Goal: Task Accomplishment & Management: Complete application form

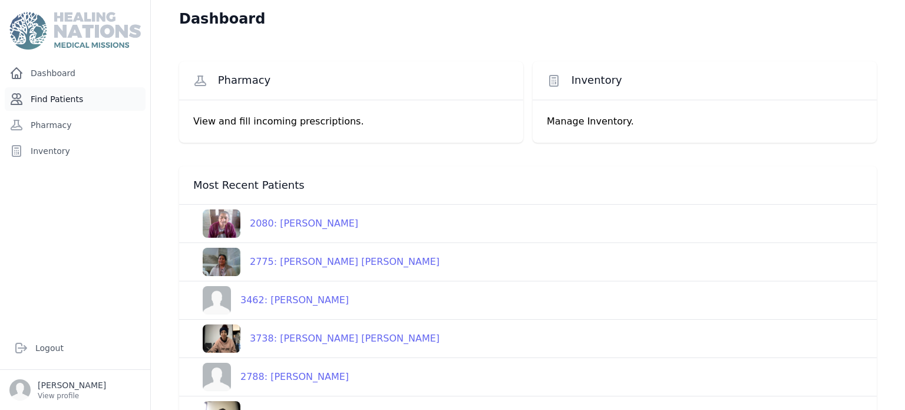
click at [81, 101] on link "Find Patients" at bounding box center [75, 99] width 141 height 24
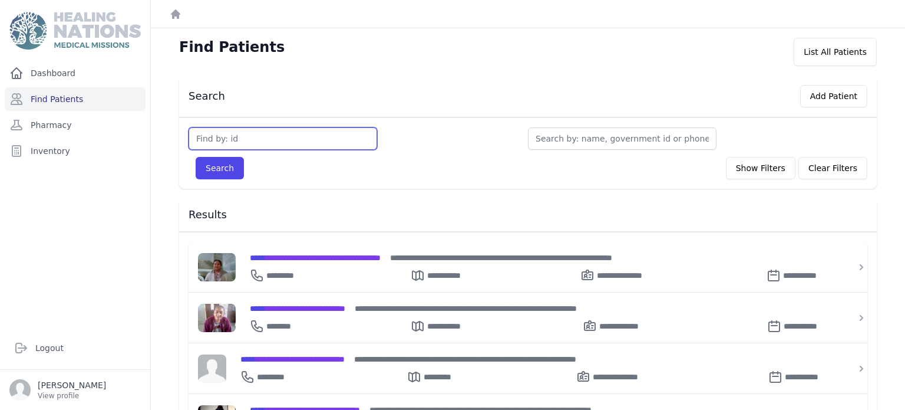
click at [222, 135] on input "text" at bounding box center [283, 138] width 189 height 22
type input "3459"
click at [196, 157] on button "Search" at bounding box center [220, 168] width 48 height 22
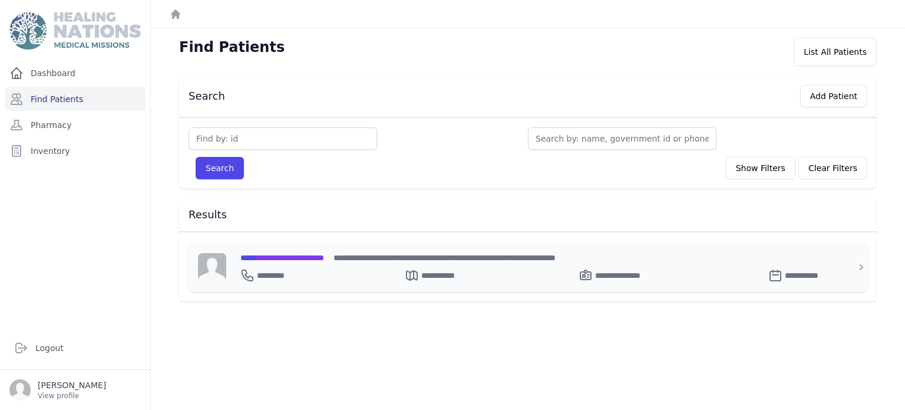
click at [299, 275] on div "**********" at bounding box center [534, 272] width 589 height 19
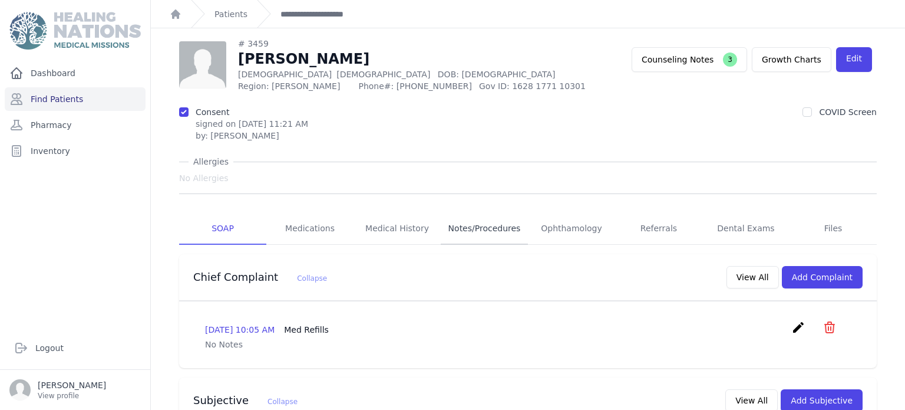
click at [484, 226] on link "Notes/Procedures" at bounding box center [484, 229] width 87 height 32
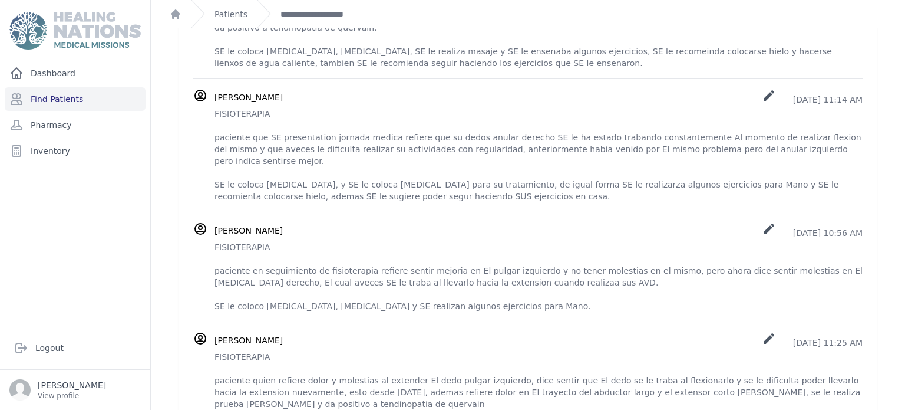
scroll to position [573, 0]
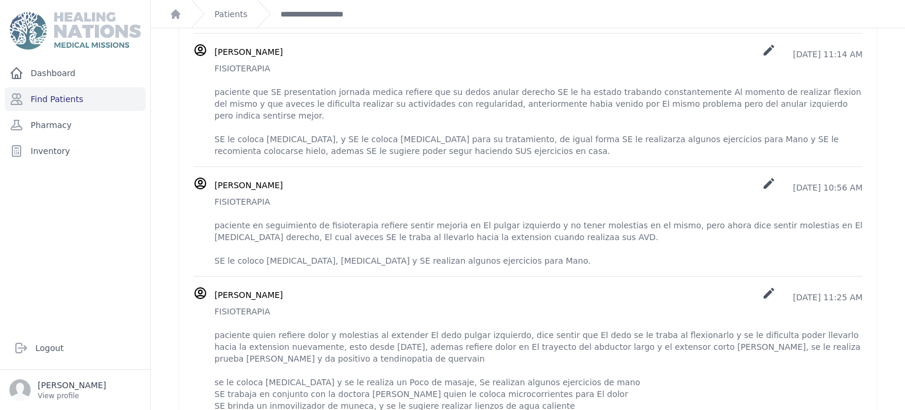
click at [680, 286] on div "[PERSON_NAME] create [DATE] 11:25 AM" at bounding box center [538, 294] width 648 height 17
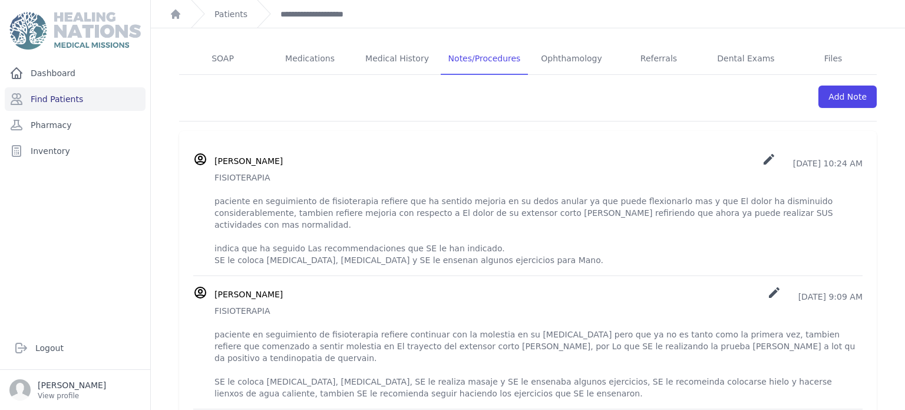
scroll to position [199, 0]
click at [851, 89] on link "Add Note" at bounding box center [847, 95] width 58 height 22
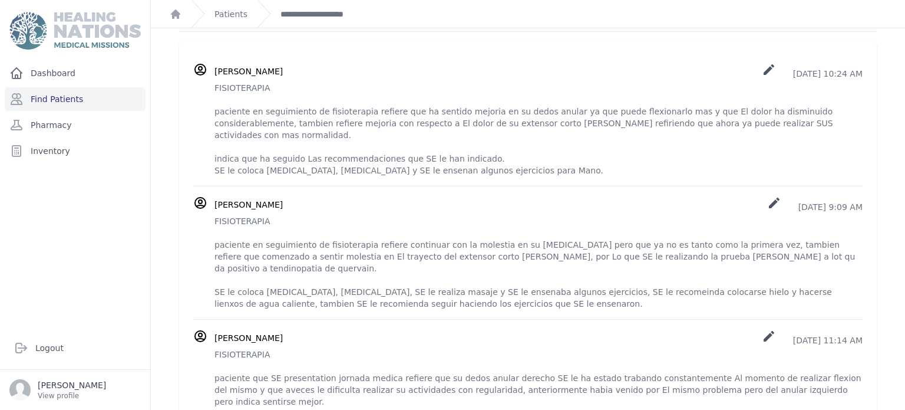
scroll to position [290, 0]
click at [213, 86] on div "[PERSON_NAME] create [DATE] 10:24 AM FISIOTERAPIA paciente en seguimiento de fi…" at bounding box center [527, 117] width 669 height 114
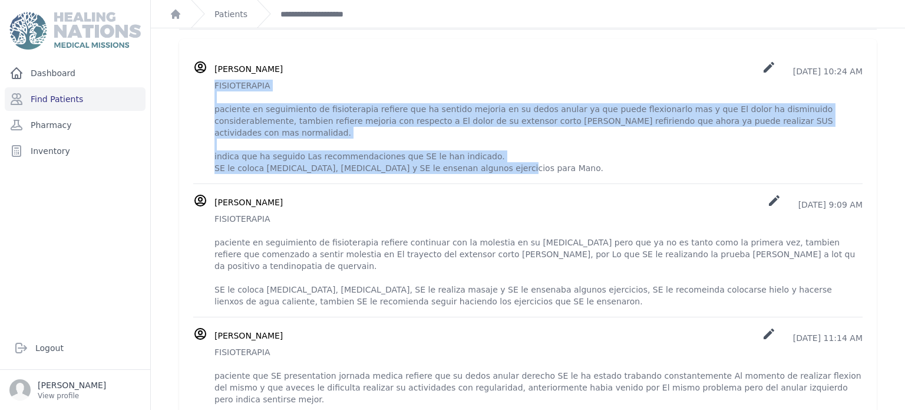
drag, startPoint x: 213, startPoint y: 86, endPoint x: 514, endPoint y: 155, distance: 308.3
click at [514, 155] on div "[PERSON_NAME] create [DATE] 10:24 AM FISIOTERAPIA paciente en seguimiento de fi…" at bounding box center [527, 117] width 669 height 114
copy p "FISIOTERAPIA paciente en seguimiento de fisioterapia refiere que ha sentido mej…"
click at [514, 155] on p "FISIOTERAPIA paciente en seguimiento de fisioterapia refiere que ha sentido mej…" at bounding box center [538, 127] width 648 height 94
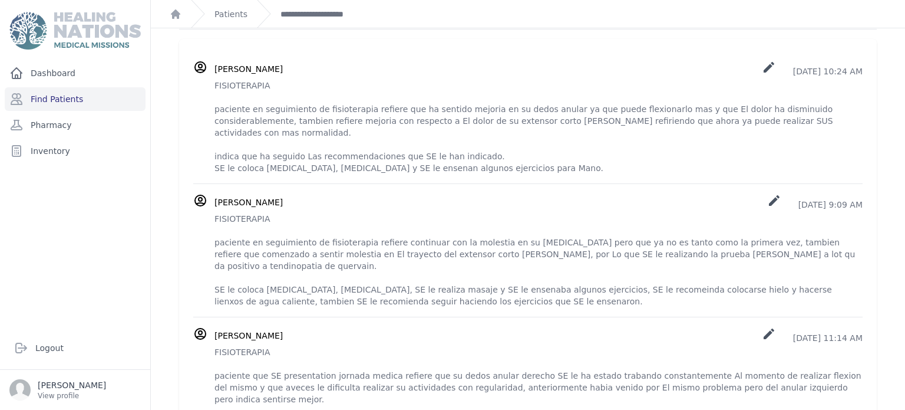
scroll to position [110, 0]
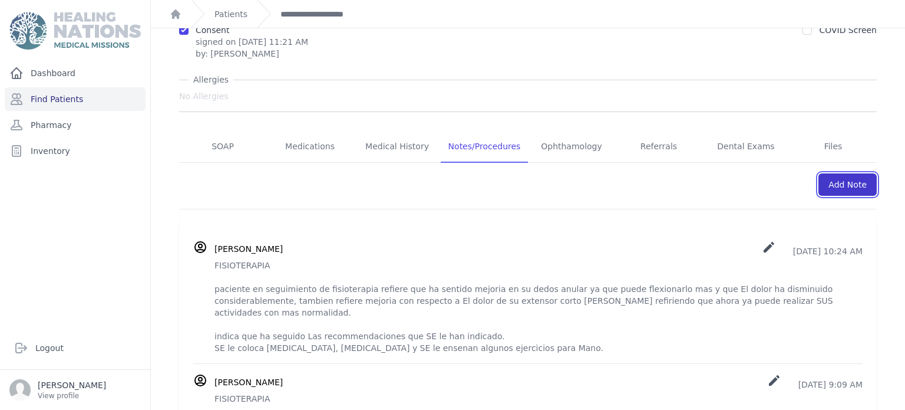
click at [841, 185] on link "Add Note" at bounding box center [847, 184] width 58 height 22
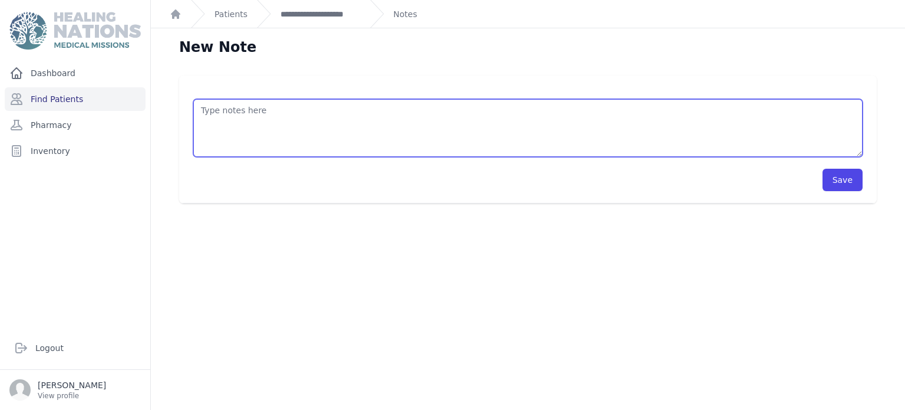
click at [407, 122] on textarea at bounding box center [527, 128] width 669 height 58
paste textarea "FISIOTERAPIA paciente en seguimiento de fisioterapia refiere que ha sentido mej…"
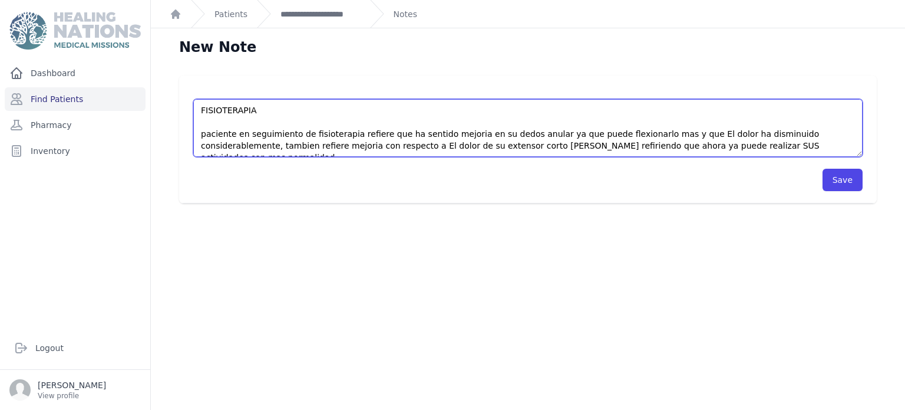
scroll to position [1, 0]
click at [506, 135] on textarea "FISIOTERAPIA paciente en seguimiento de fisioterapia refiere que ha sentido mej…" at bounding box center [527, 128] width 669 height 58
click at [455, 133] on textarea "FISIOTERAPIA paciente en seguimiento de fisioterapia refiere que ha sentido mej…" at bounding box center [527, 128] width 669 height 58
click at [579, 135] on textarea "FISIOTERAPIA paciente en seguimiento de fisioterapia refiere que ha sentido mol…" at bounding box center [527, 128] width 669 height 58
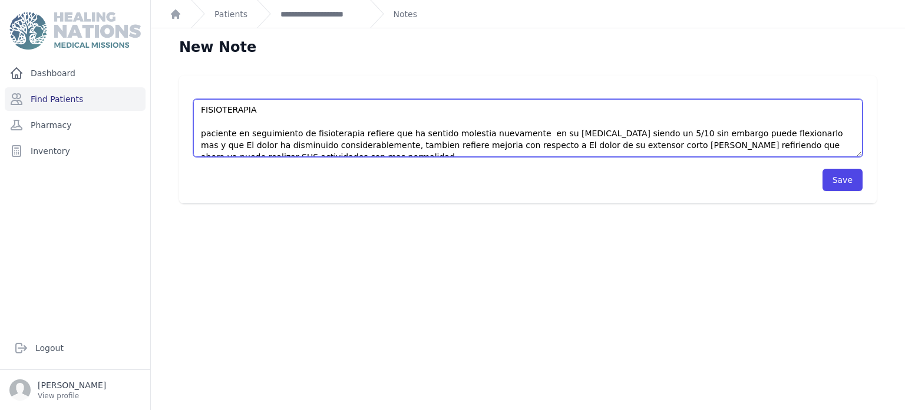
click at [313, 145] on textarea "FISIOTERAPIA paciente en seguimiento de fisioterapia refiere que ha sentido mol…" at bounding box center [527, 128] width 669 height 58
click at [768, 149] on textarea "FISIOTERAPIA paciente en seguimiento de fisioterapia refiere que ha sentido mol…" at bounding box center [527, 128] width 669 height 58
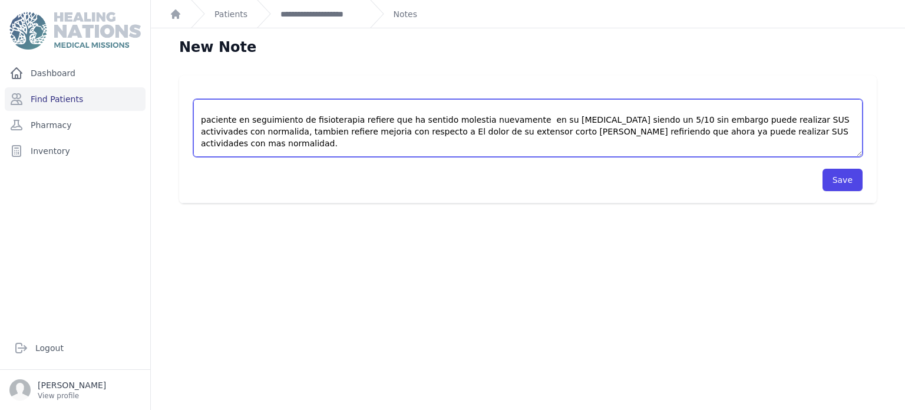
scroll to position [35, 0]
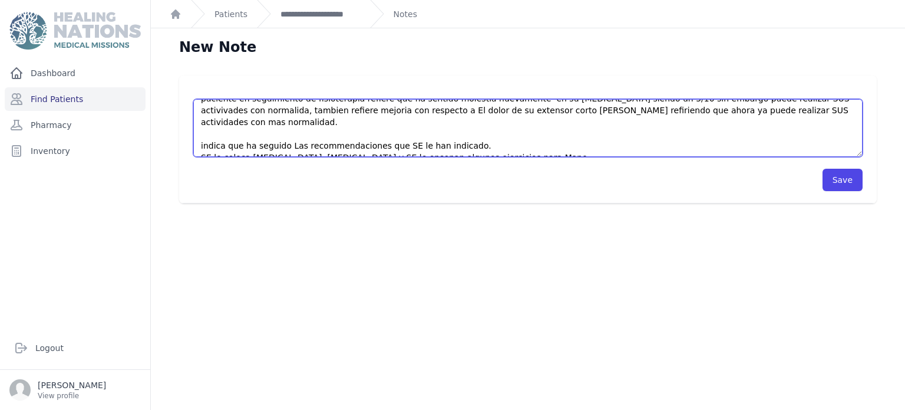
drag, startPoint x: 768, startPoint y: 149, endPoint x: 193, endPoint y: 116, distance: 576.6
click at [193, 116] on textarea "FISIOTERAPIA paciente en seguimiento de fisioterapia refiere que ha sentido mol…" at bounding box center [527, 128] width 669 height 58
click at [290, 114] on textarea "FISIOTERAPIA paciente en seguimiento de fisioterapia refiere que ha sentido mol…" at bounding box center [527, 128] width 669 height 58
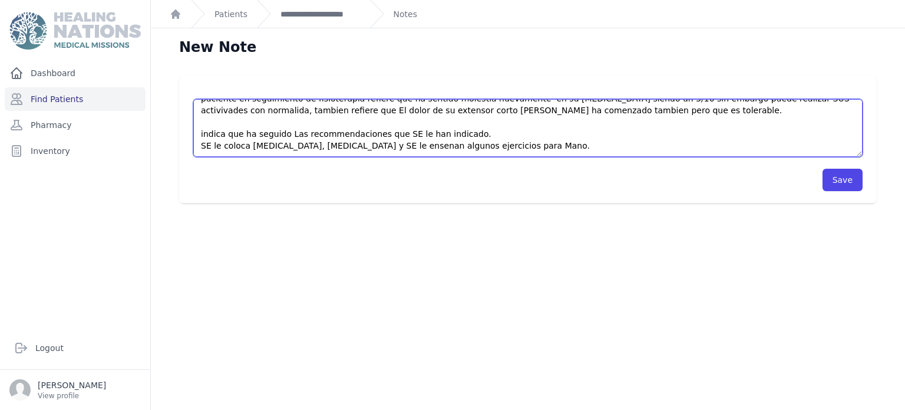
click at [253, 135] on textarea "FISIOTERAPIA paciente en seguimiento de fisioterapia refiere que ha sentido mol…" at bounding box center [527, 128] width 669 height 58
click at [460, 136] on textarea "FISIOTERAPIA paciente en seguimiento de fisioterapia refiere que ha sentido mol…" at bounding box center [527, 128] width 669 height 58
type textarea "FISIOTERAPIA paciente en seguimiento de fisioterapia refiere que ha sentido mol…"
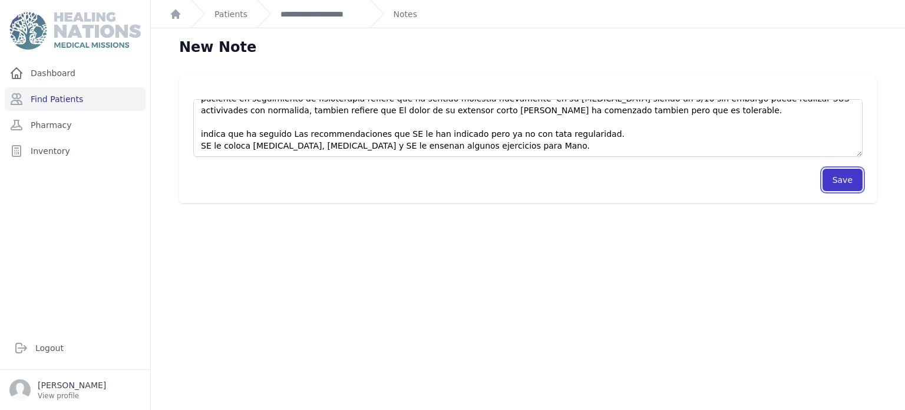
click at [848, 183] on button "Save" at bounding box center [843, 180] width 40 height 22
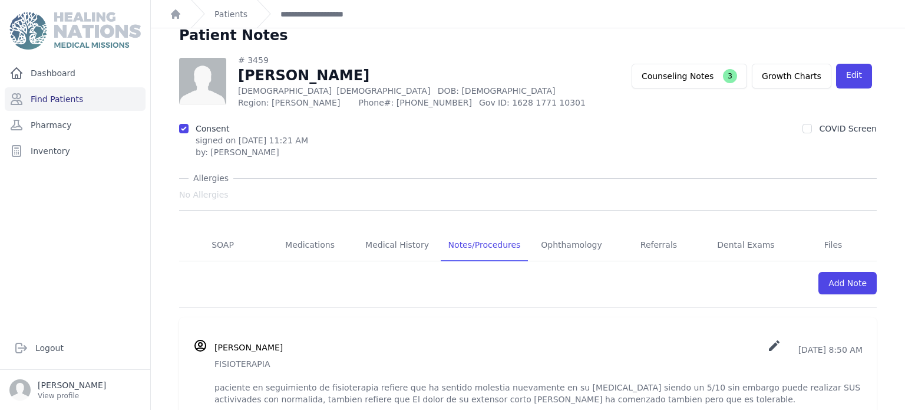
scroll to position [370, 0]
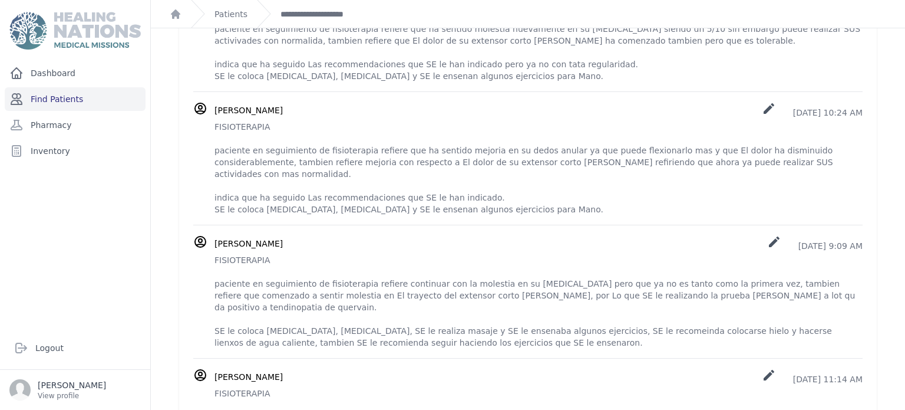
click at [127, 102] on link "Find Patients" at bounding box center [75, 99] width 141 height 24
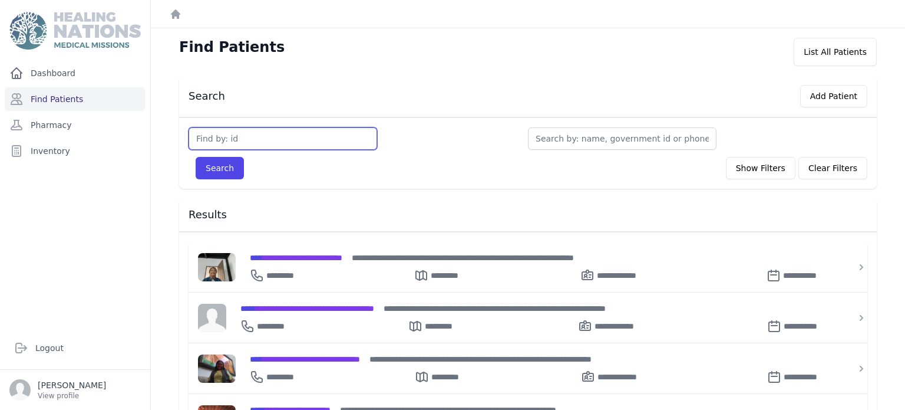
click at [268, 136] on input "text" at bounding box center [283, 138] width 189 height 22
type input "3601"
click at [196, 157] on button "Search" at bounding box center [220, 168] width 48 height 22
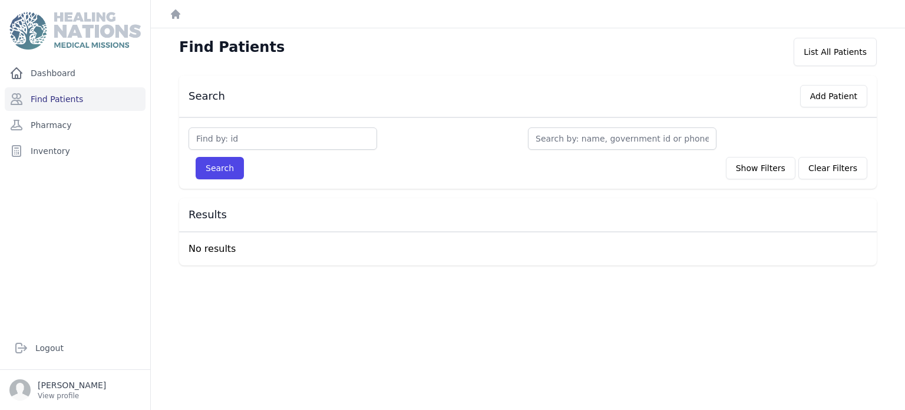
click at [270, 133] on input "text" at bounding box center [283, 138] width 189 height 22
type input "3601"
click at [196, 157] on button "Search" at bounding box center [220, 168] width 48 height 22
click at [55, 107] on link "Find Patients" at bounding box center [75, 99] width 141 height 24
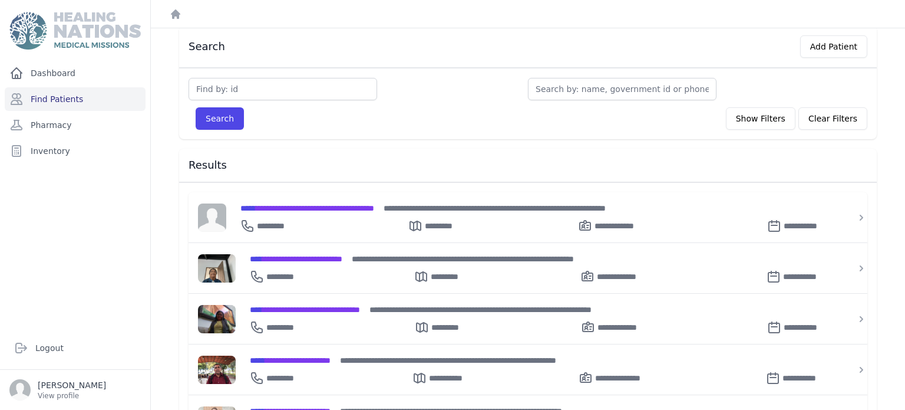
scroll to position [47, 0]
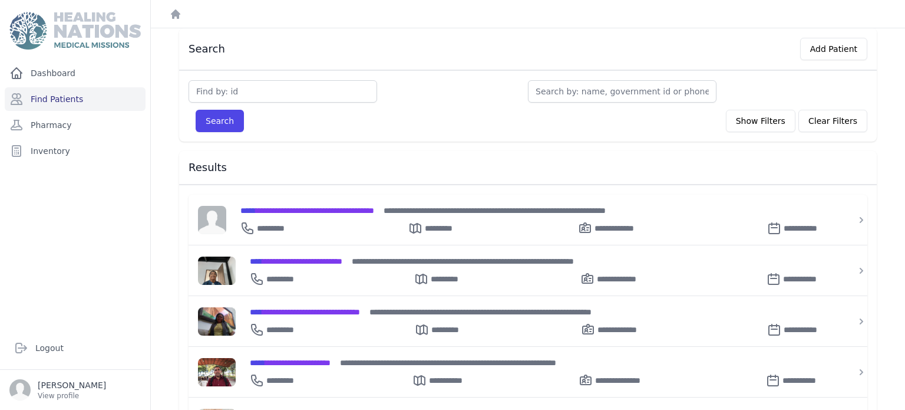
click at [321, 220] on div "**********" at bounding box center [534, 225] width 589 height 19
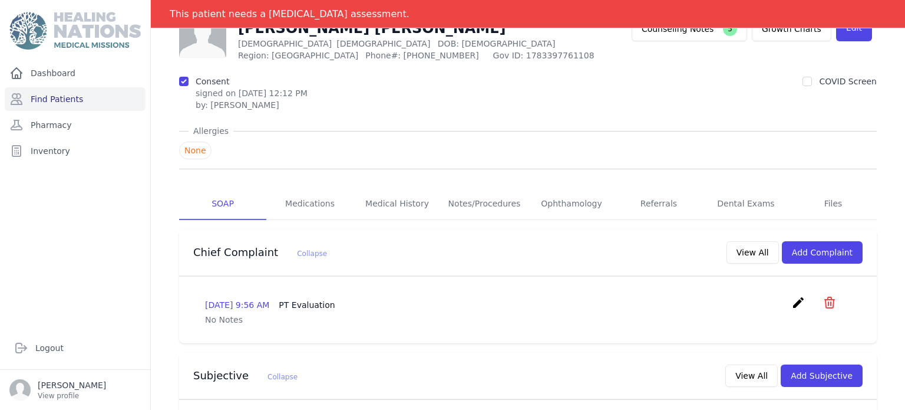
scroll to position [64, 0]
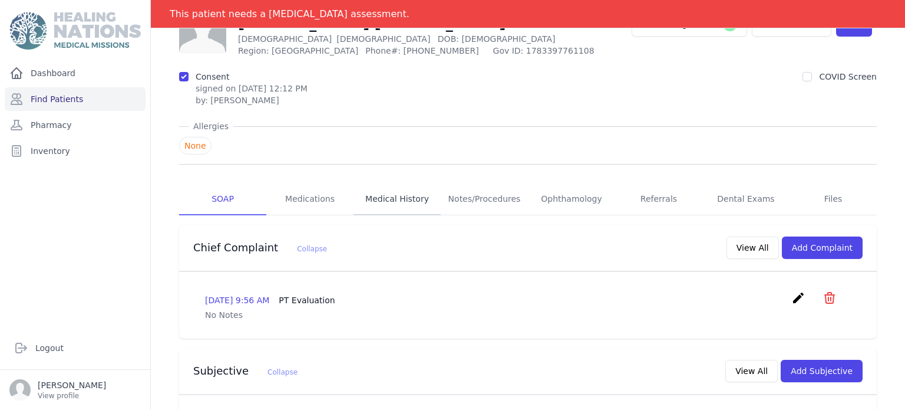
click at [388, 196] on link "Medical History" at bounding box center [397, 199] width 87 height 32
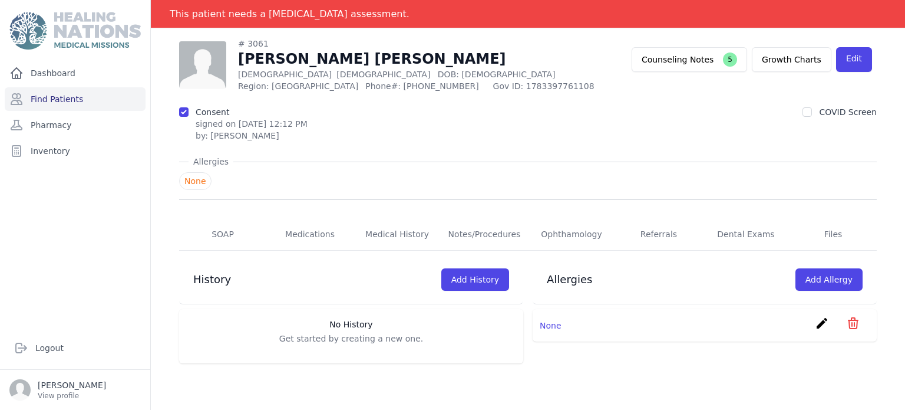
scroll to position [57, 0]
click at [404, 230] on link "Medical History" at bounding box center [397, 235] width 87 height 32
click at [481, 225] on link "Notes/Procedures" at bounding box center [484, 235] width 87 height 32
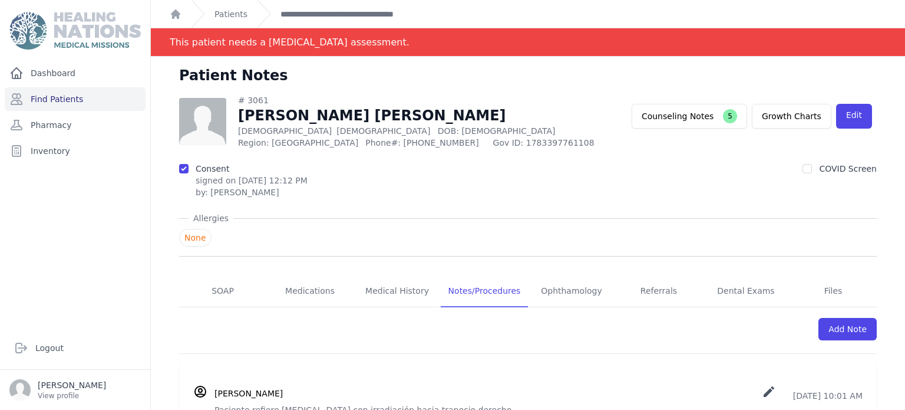
click at [441, 45] on ol "This patient needs a depression assessment." at bounding box center [528, 42] width 754 height 28
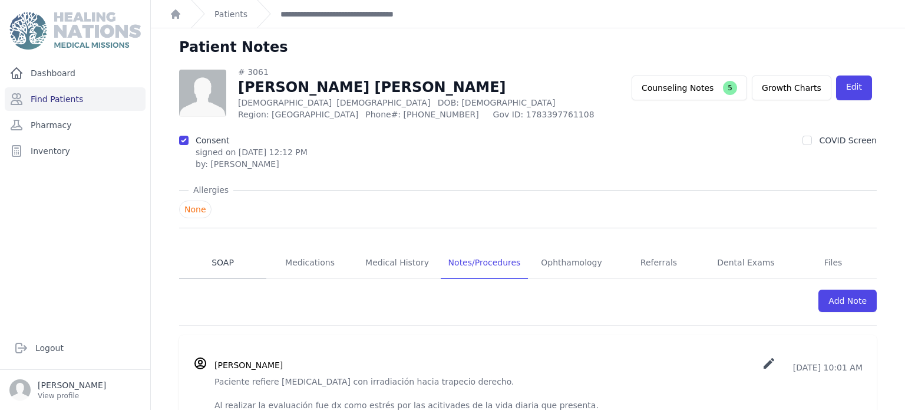
click at [223, 260] on link "SOAP" at bounding box center [222, 263] width 87 height 32
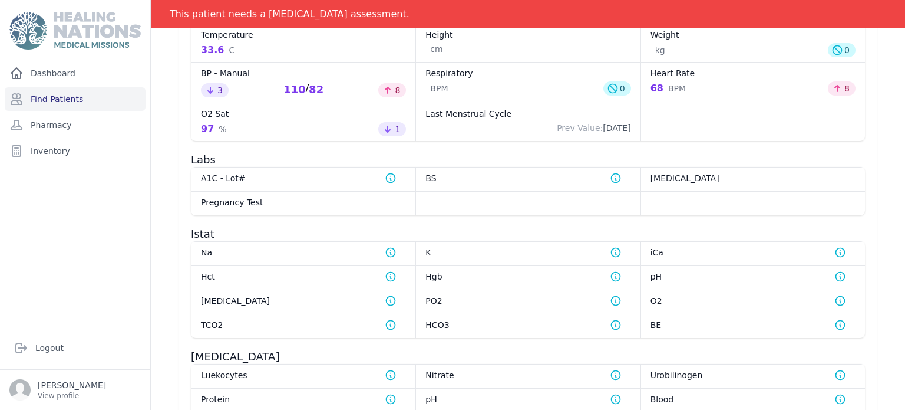
scroll to position [1074, 0]
